Goal: Check status: Check status

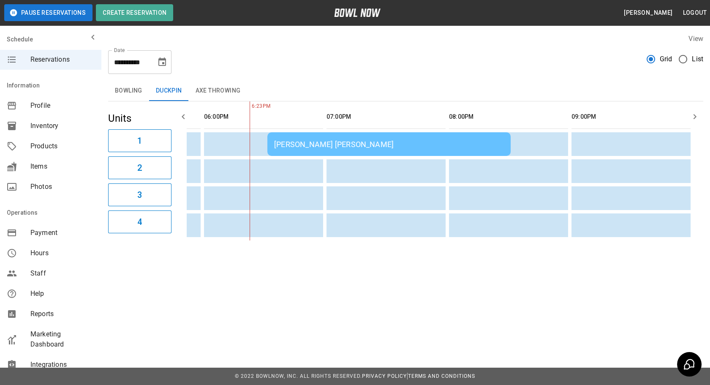
scroll to position [0, 231]
click at [339, 149] on td "[PERSON_NAME] [PERSON_NAME]" at bounding box center [389, 144] width 243 height 24
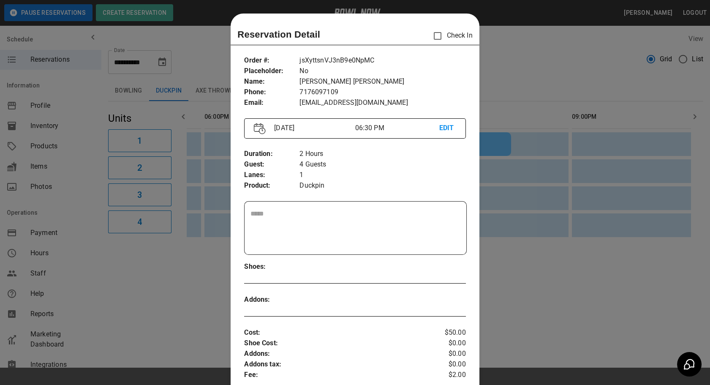
scroll to position [13, 0]
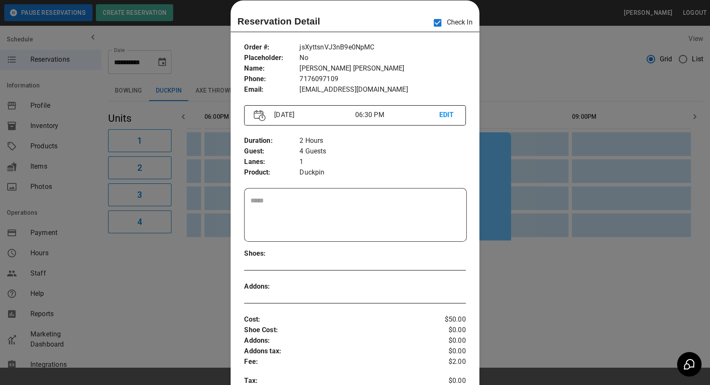
click at [588, 131] on div at bounding box center [355, 192] width 710 height 385
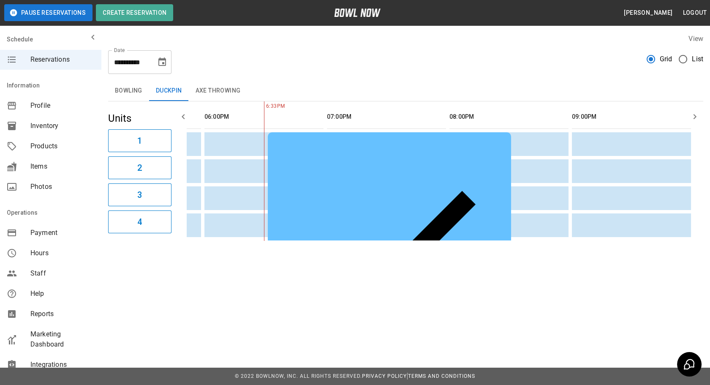
click at [116, 96] on button "Bowling" at bounding box center [128, 91] width 41 height 20
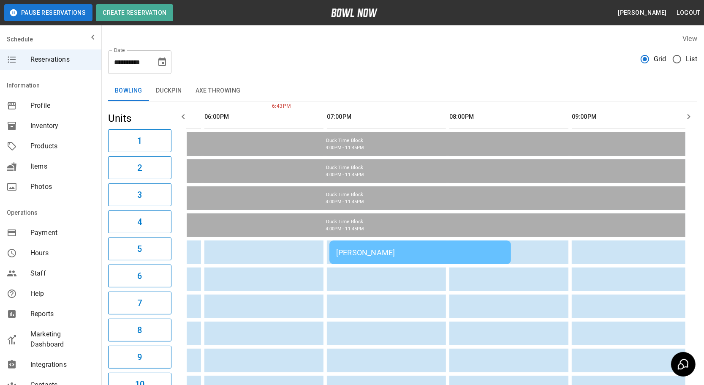
click at [162, 92] on button "Duckpin" at bounding box center [169, 91] width 40 height 20
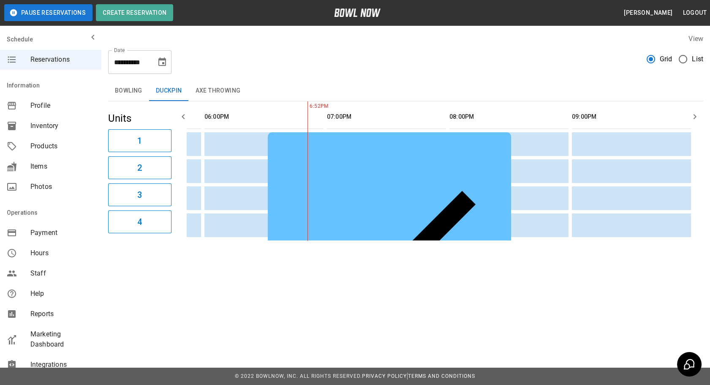
click at [377, 145] on div "[PERSON_NAME] [PERSON_NAME]" at bounding box center [389, 254] width 230 height 230
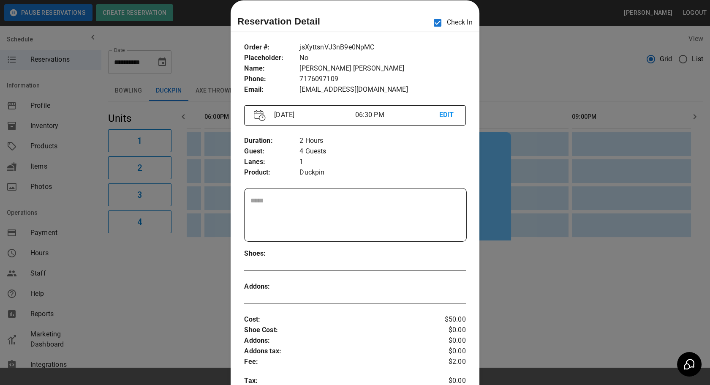
click at [479, 284] on div at bounding box center [355, 192] width 710 height 385
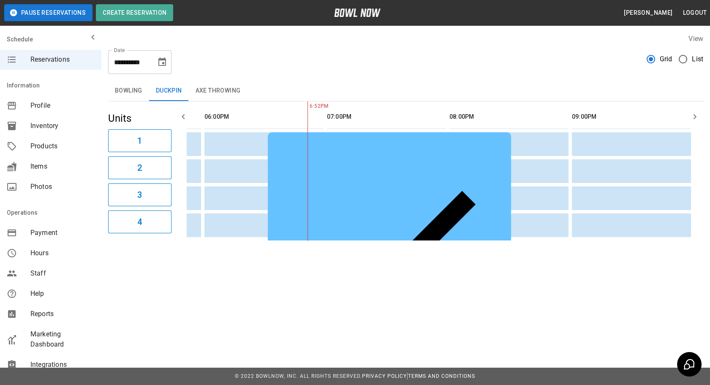
drag, startPoint x: 133, startPoint y: 92, endPoint x: 388, endPoint y: 164, distance: 264.6
click at [142, 95] on button "Bowling" at bounding box center [128, 91] width 41 height 20
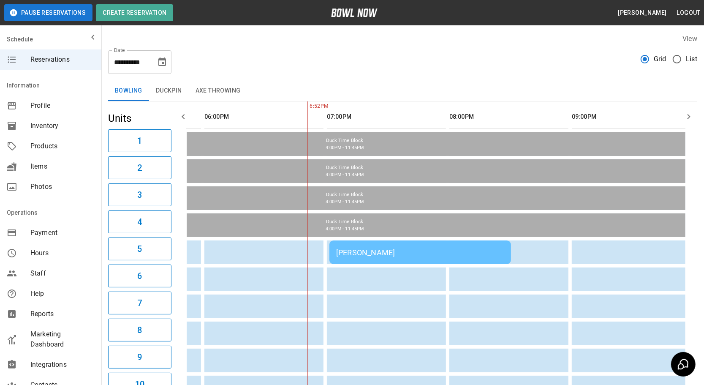
click at [375, 255] on td "[PERSON_NAME]" at bounding box center [420, 252] width 182 height 24
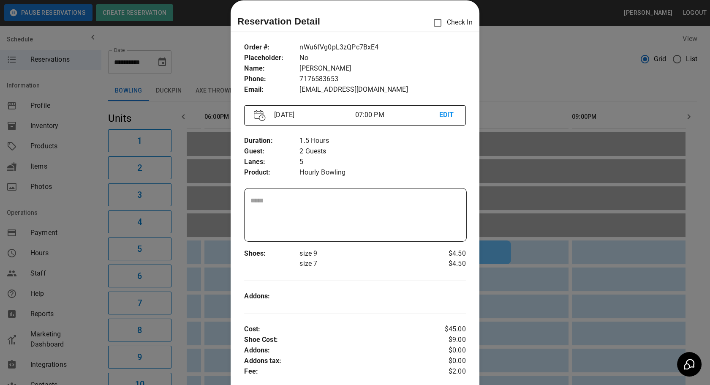
click at [477, 279] on div at bounding box center [355, 192] width 710 height 385
